Goal: Entertainment & Leisure: Consume media (video, audio)

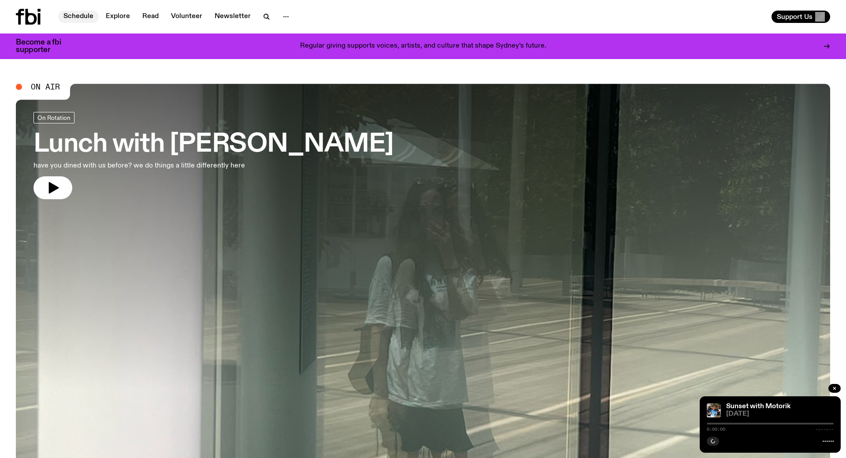
click at [91, 17] on link "Schedule" at bounding box center [78, 17] width 41 height 12
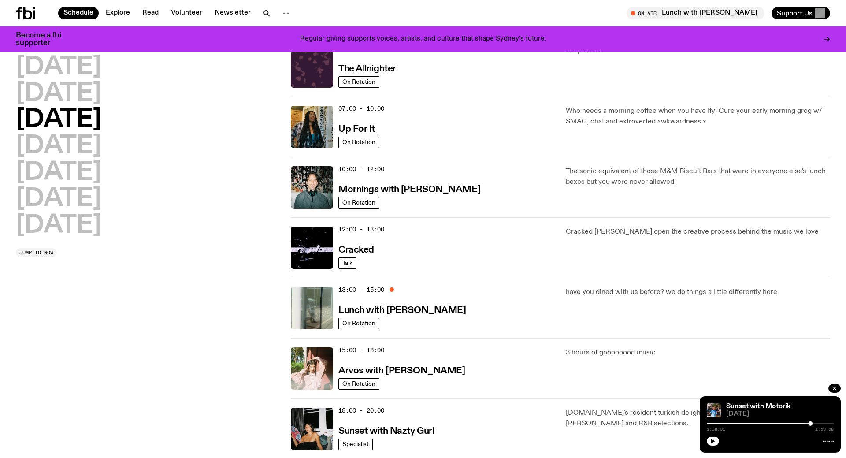
scroll to position [45, 0]
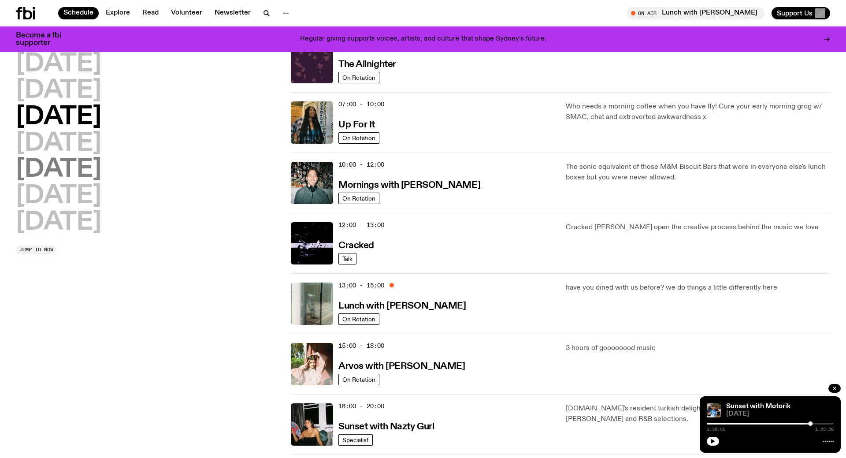
click at [63, 170] on h2 "[DATE]" at bounding box center [58, 169] width 85 height 25
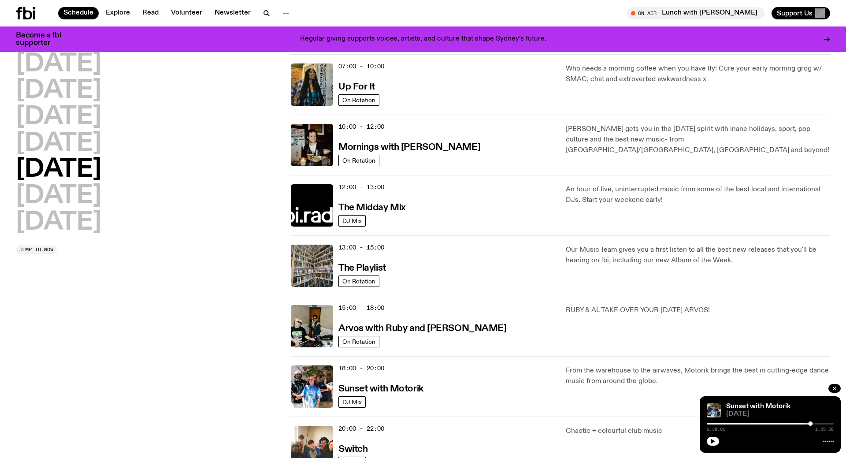
scroll to position [204, 0]
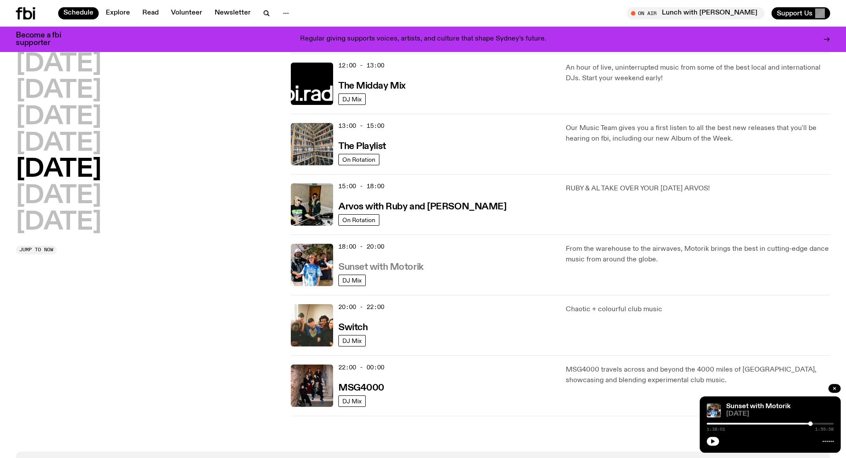
click at [357, 269] on h3 "Sunset with Motorik" at bounding box center [380, 267] width 85 height 9
click at [354, 282] on span "DJ Mix" at bounding box center [351, 280] width 19 height 7
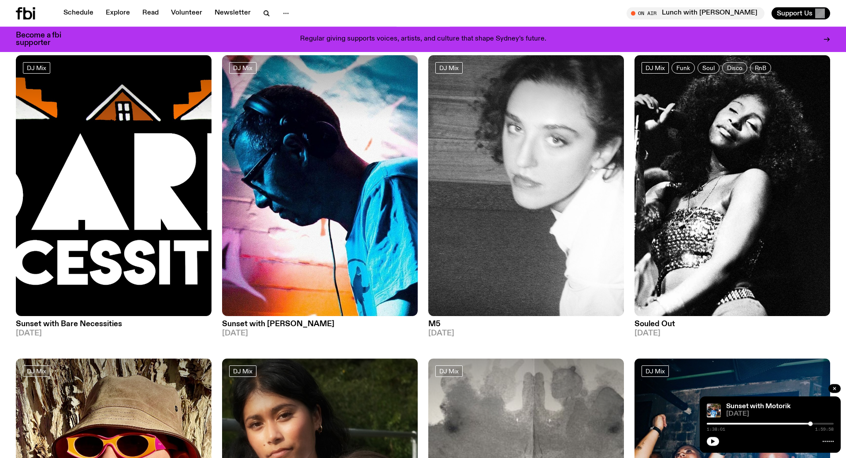
scroll to position [38, 0]
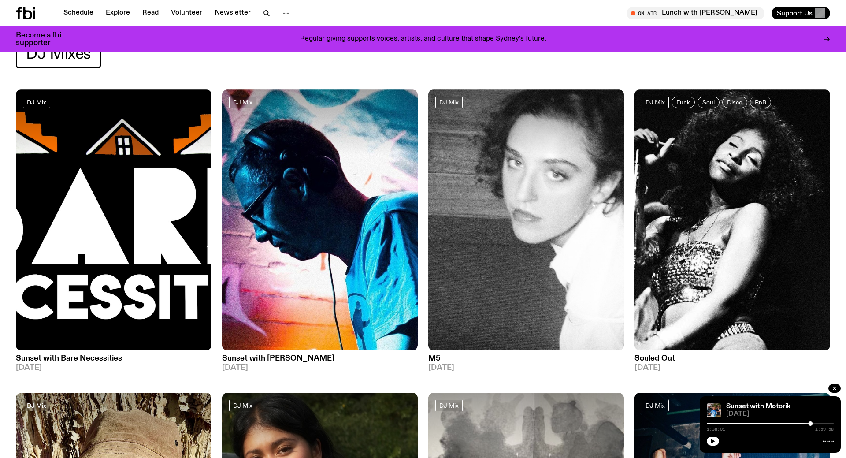
click at [141, 223] on img at bounding box center [114, 219] width 196 height 261
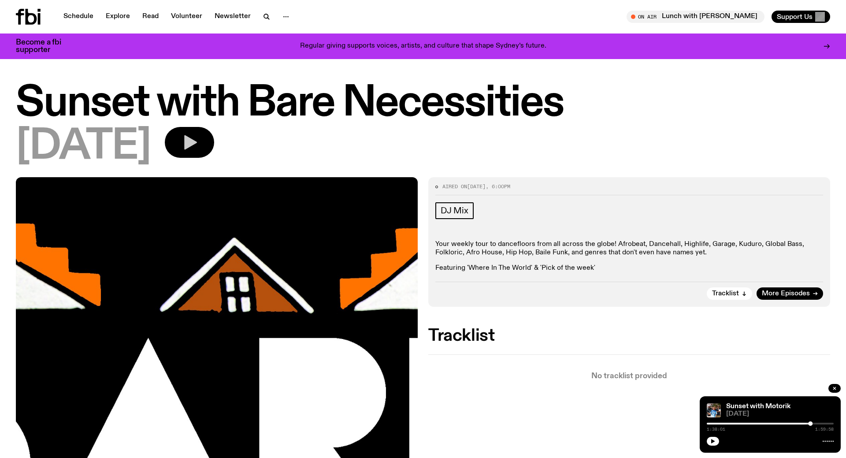
click at [197, 141] on icon "button" at bounding box center [190, 142] width 13 height 15
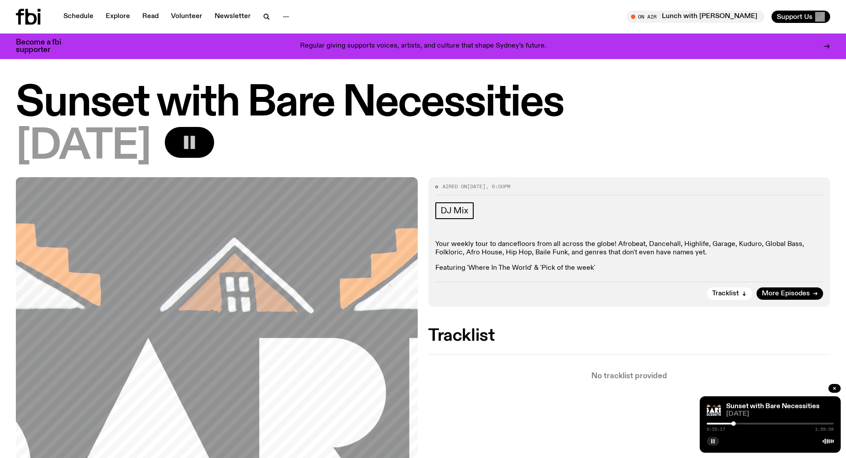
click at [714, 440] on rect "button" at bounding box center [713, 441] width 1 height 4
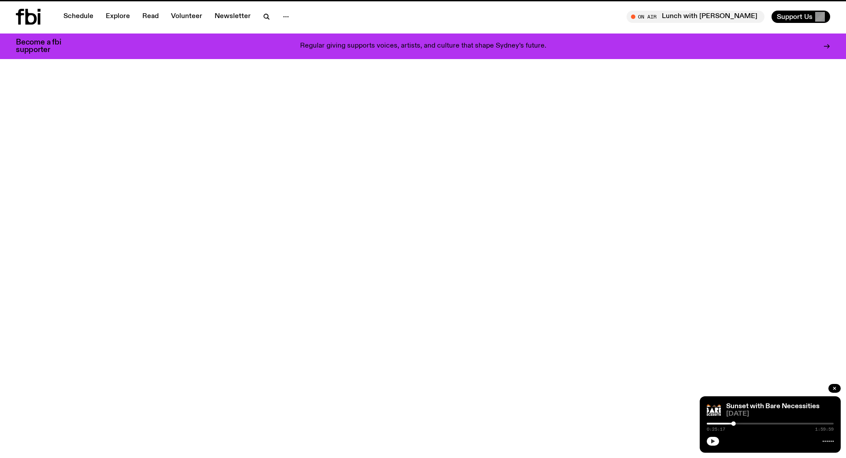
scroll to position [39, 0]
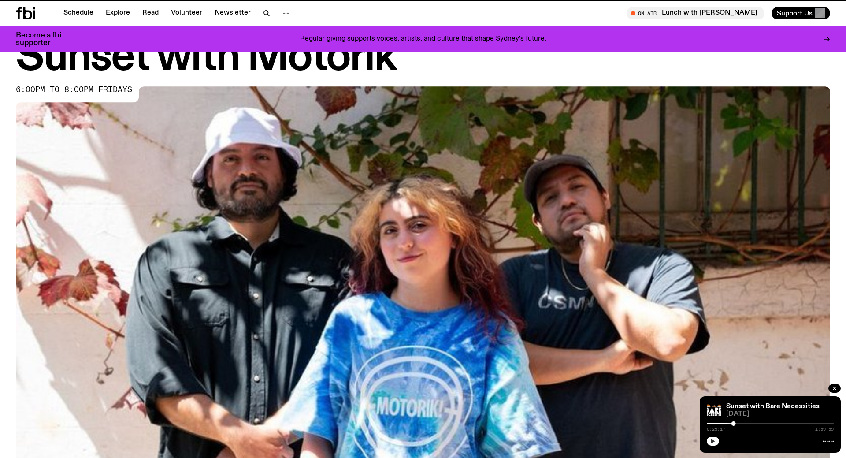
scroll to position [204, 0]
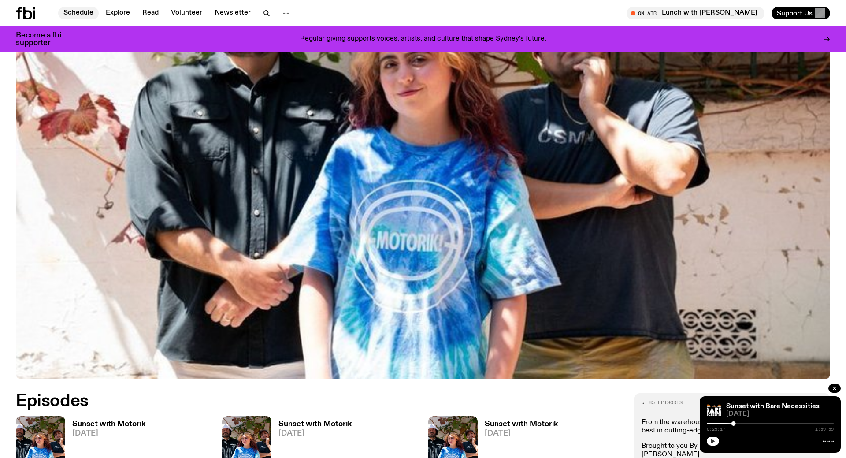
click at [77, 16] on link "Schedule" at bounding box center [78, 13] width 41 height 12
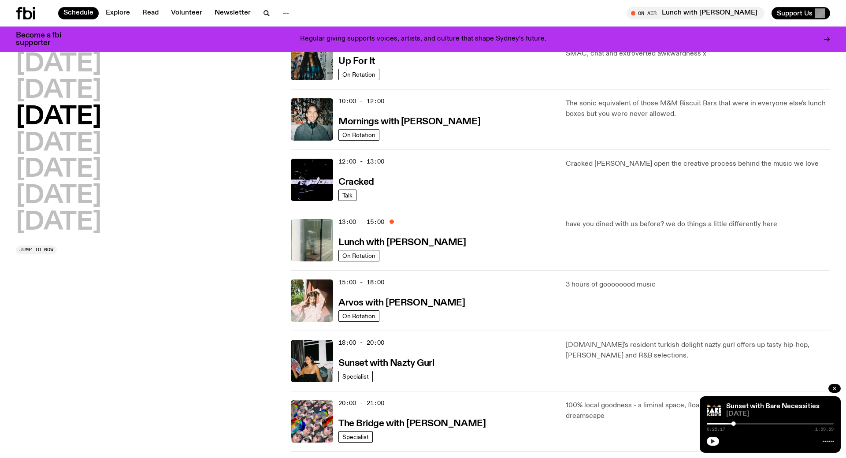
scroll to position [90, 0]
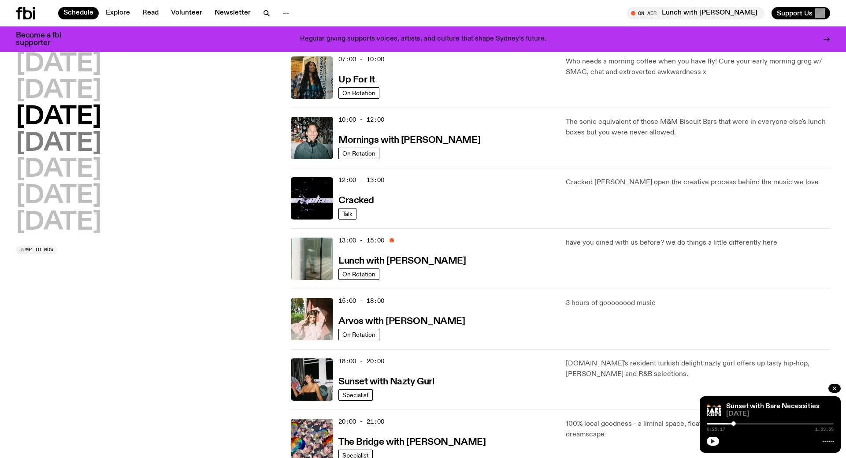
click at [95, 148] on h2 "[DATE]" at bounding box center [58, 143] width 85 height 25
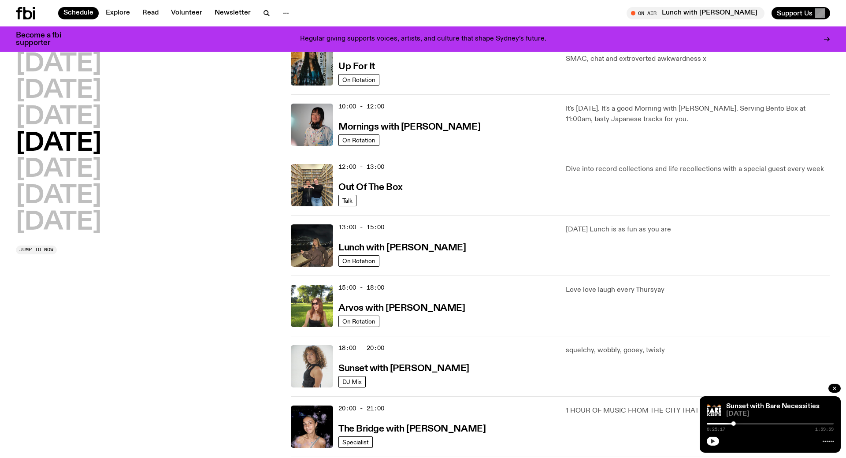
scroll to position [115, 0]
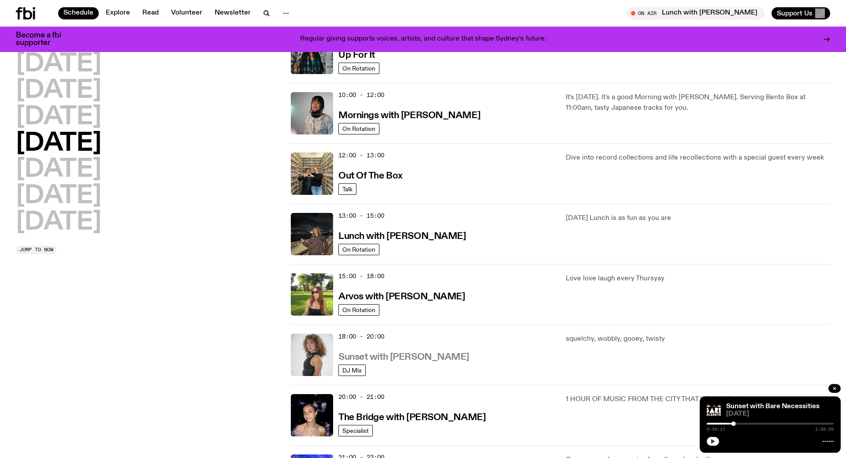
click at [391, 355] on h3 "Sunset with [PERSON_NAME]" at bounding box center [403, 356] width 131 height 9
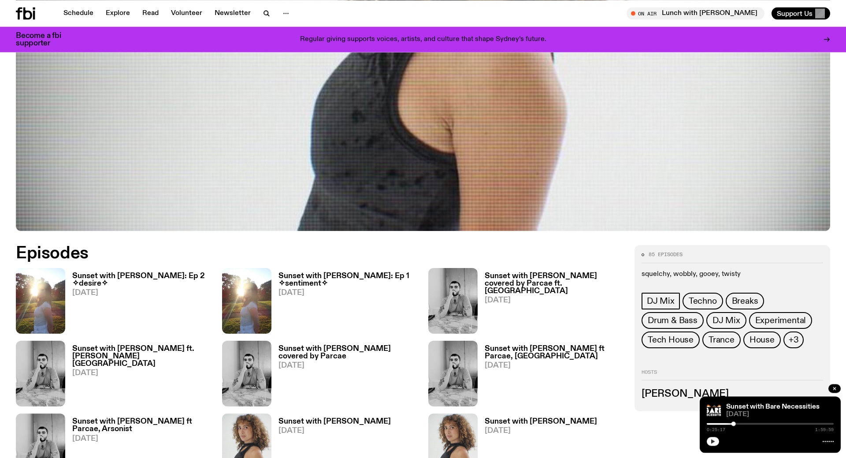
scroll to position [360, 0]
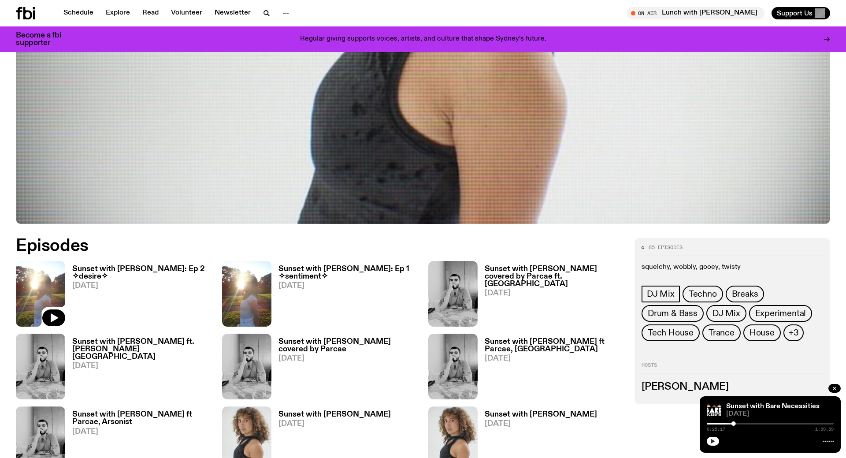
click at [58, 297] on img at bounding box center [40, 294] width 49 height 66
